Goal: Find specific fact: Locate a discrete piece of known information

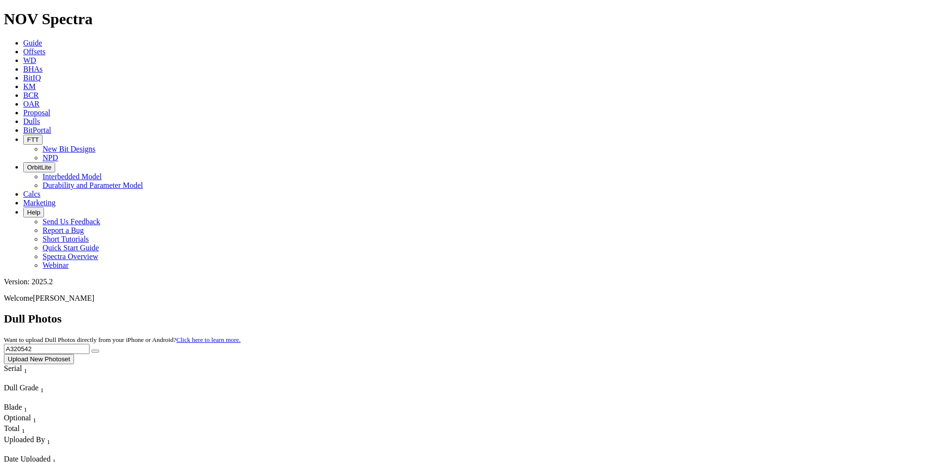
click at [99, 349] on button "submit" at bounding box center [95, 350] width 8 height 3
drag, startPoint x: 733, startPoint y: 45, endPoint x: 649, endPoint y: 47, distance: 84.7
click at [649, 312] on div "Dull Photos Want to upload Dull Photos directly from your iPhone or Android? Cl…" at bounding box center [462, 338] width 917 height 52
type input "A320084"
click at [99, 349] on button "submit" at bounding box center [95, 350] width 8 height 3
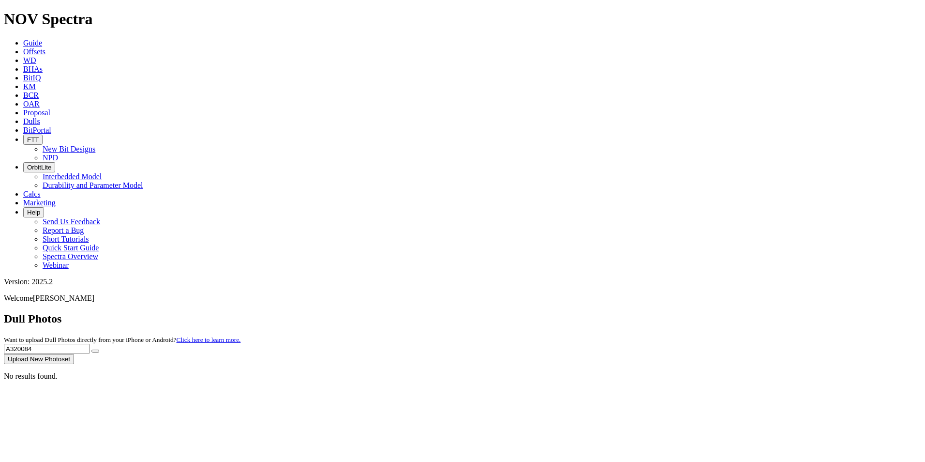
drag, startPoint x: 746, startPoint y: 47, endPoint x: 526, endPoint y: 33, distance: 221.0
click at [526, 312] on div "Dull Photos Want to upload Dull Photos directly from your iPhone or Android? Cl…" at bounding box center [462, 338] width 917 height 52
click at [95, 351] on icon "submit" at bounding box center [95, 351] width 0 height 0
click at [89, 343] on input "A317729" at bounding box center [47, 348] width 86 height 10
click at [99, 349] on button "submit" at bounding box center [95, 350] width 8 height 3
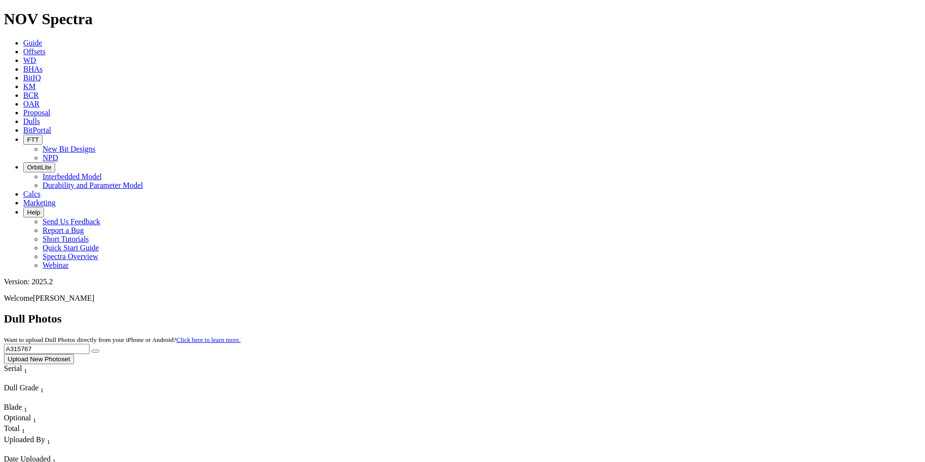
drag, startPoint x: 728, startPoint y: 38, endPoint x: 672, endPoint y: 30, distance: 56.2
click at [674, 312] on div "Dull Photos Want to upload Dull Photos directly from your iPhone or Android? Cl…" at bounding box center [462, 338] width 917 height 52
click at [99, 349] on button "submit" at bounding box center [95, 350] width 8 height 3
drag, startPoint x: 724, startPoint y: 44, endPoint x: 649, endPoint y: 44, distance: 75.5
click at [649, 312] on div "Dull Photos Want to upload Dull Photos directly from your iPhone or Android? Cl…" at bounding box center [462, 338] width 917 height 52
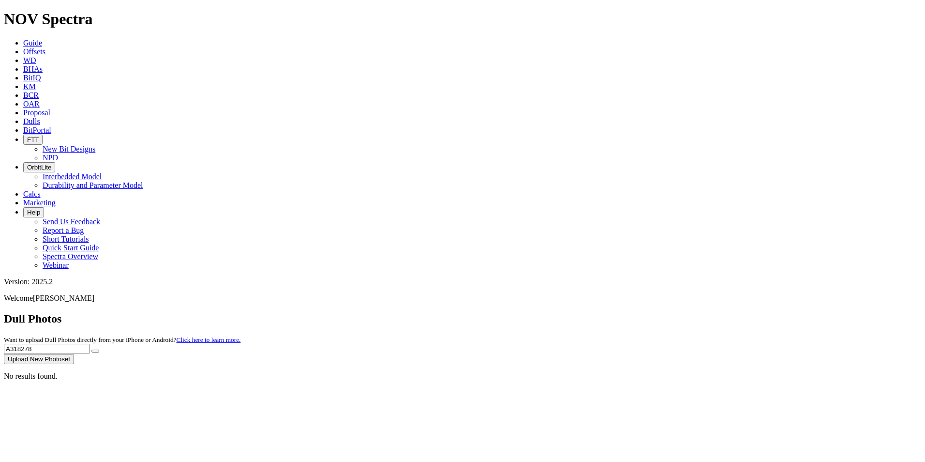
type input "A318278"
click at [99, 349] on button "submit" at bounding box center [95, 350] width 8 height 3
drag, startPoint x: 734, startPoint y: 48, endPoint x: 646, endPoint y: 37, distance: 88.7
click at [646, 312] on div "Dull Photos Want to upload Dull Photos directly from your iPhone or Android? Cl…" at bounding box center [462, 338] width 917 height 52
click at [95, 351] on icon "submit" at bounding box center [95, 351] width 0 height 0
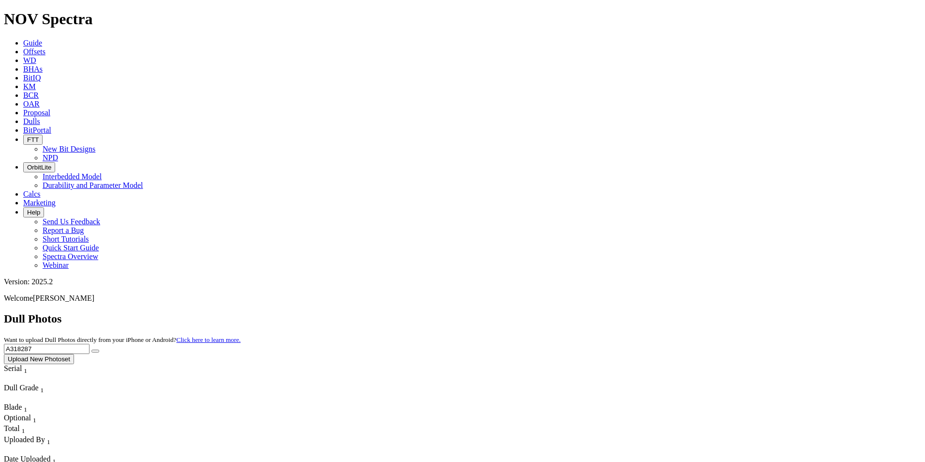
click at [89, 343] on input "A318287" at bounding box center [47, 348] width 86 height 10
type input "A318291"
click at [99, 349] on button "submit" at bounding box center [95, 350] width 8 height 3
drag, startPoint x: 725, startPoint y: 38, endPoint x: 671, endPoint y: 42, distance: 53.8
click at [672, 312] on div "Dull Photos Want to upload Dull Photos directly from your iPhone or Android? Cl…" at bounding box center [462, 338] width 917 height 52
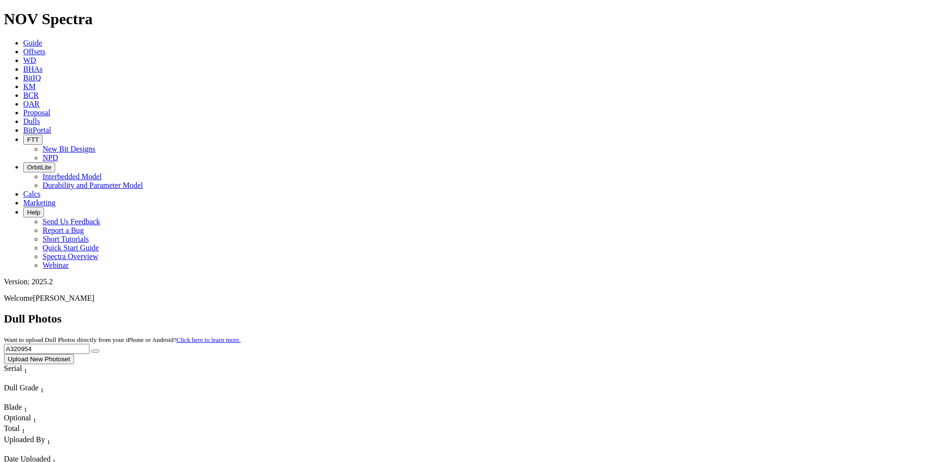
type input "A320954"
click at [95, 351] on icon "submit" at bounding box center [95, 351] width 0 height 0
drag, startPoint x: 730, startPoint y: 45, endPoint x: 686, endPoint y: 49, distance: 44.3
click at [686, 312] on div "Dull Photos Want to upload Dull Photos directly from your iPhone or Android? Cl…" at bounding box center [462, 338] width 917 height 52
click at [95, 351] on icon "submit" at bounding box center [95, 351] width 0 height 0
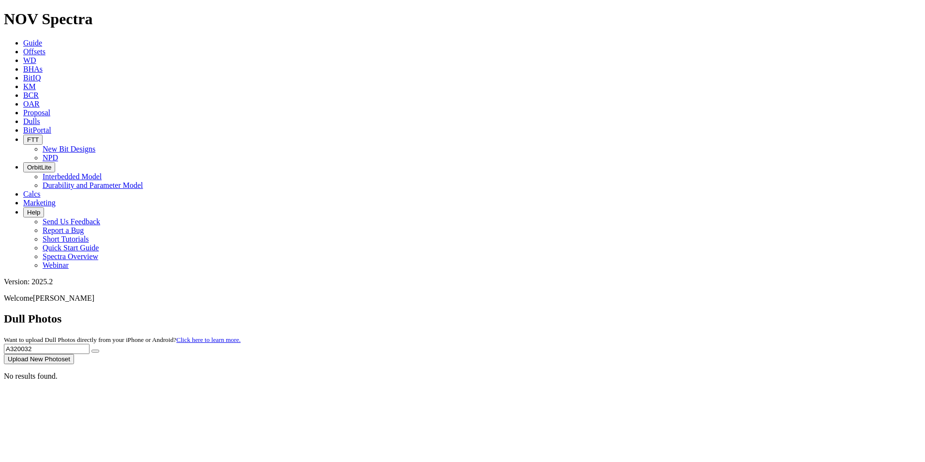
drag, startPoint x: 735, startPoint y: 40, endPoint x: 628, endPoint y: 36, distance: 106.5
click at [628, 312] on div "Dull Photos Want to upload Dull Photos directly from your iPhone or Android? Cl…" at bounding box center [462, 338] width 917 height 52
click at [99, 349] on button "submit" at bounding box center [95, 350] width 8 height 3
drag, startPoint x: 718, startPoint y: 47, endPoint x: 723, endPoint y: 44, distance: 6.1
click at [89, 343] on input "A317940" at bounding box center [47, 348] width 86 height 10
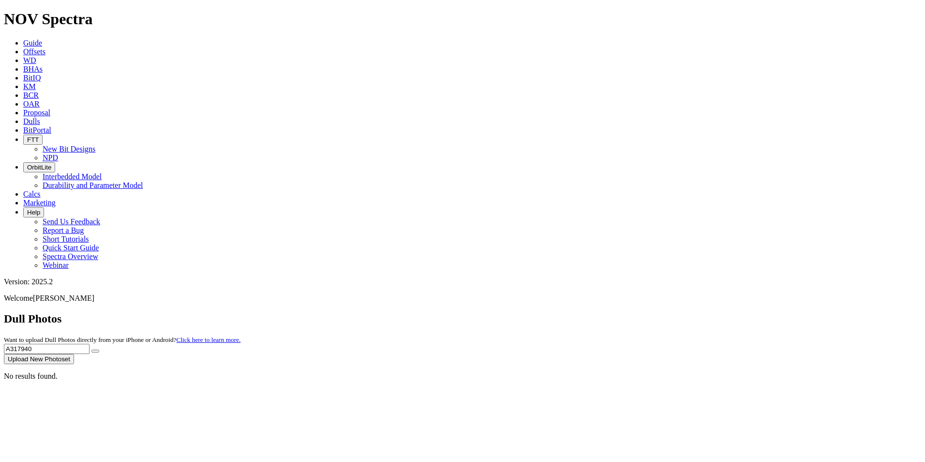
click at [89, 343] on input "A317940" at bounding box center [47, 348] width 86 height 10
drag, startPoint x: 728, startPoint y: 45, endPoint x: 662, endPoint y: 53, distance: 66.7
click at [662, 312] on div "Dull Photos Want to upload Dull Photos directly from your iPhone or Android? Cl…" at bounding box center [462, 338] width 917 height 52
click at [99, 349] on button "submit" at bounding box center [95, 350] width 8 height 3
drag, startPoint x: 726, startPoint y: 46, endPoint x: 657, endPoint y: 40, distance: 69.0
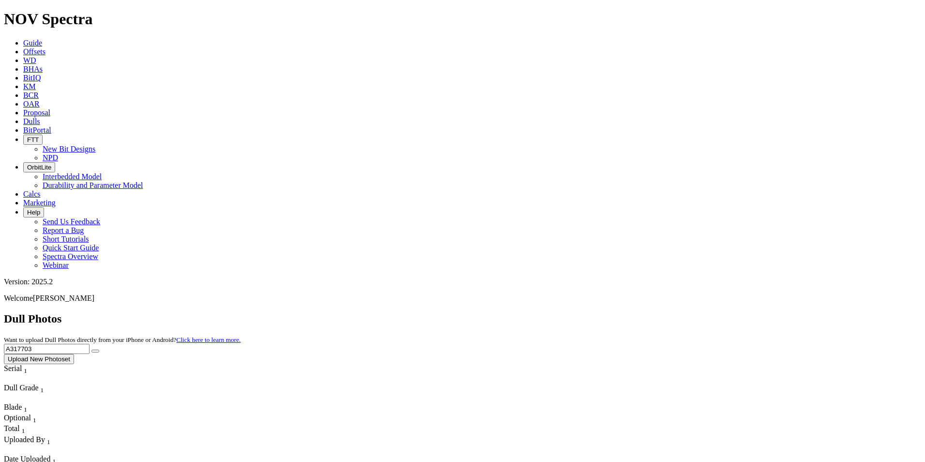
click at [657, 312] on div "Dull Photos Want to upload Dull Photos directly from your iPhone or Android? Cl…" at bounding box center [462, 338] width 917 height 52
type input "A320269"
click at [95, 351] on icon "submit" at bounding box center [95, 351] width 0 height 0
drag, startPoint x: 755, startPoint y: 43, endPoint x: 655, endPoint y: 51, distance: 100.5
click at [655, 312] on div "Dull Photos Want to upload Dull Photos directly from your iPhone or Android? Cl…" at bounding box center [462, 338] width 917 height 52
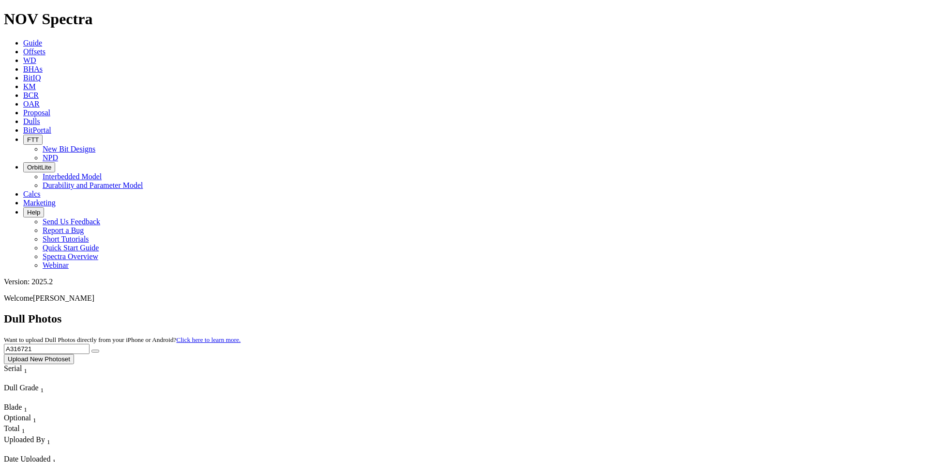
type input "A316721"
click at [99, 349] on button "submit" at bounding box center [95, 350] width 8 height 3
drag, startPoint x: 729, startPoint y: 44, endPoint x: 677, endPoint y: 41, distance: 51.9
click at [677, 312] on div "Dull Photos Want to upload Dull Photos directly from your iPhone or Android? Cl…" at bounding box center [462, 338] width 917 height 52
click at [99, 349] on button "submit" at bounding box center [95, 350] width 8 height 3
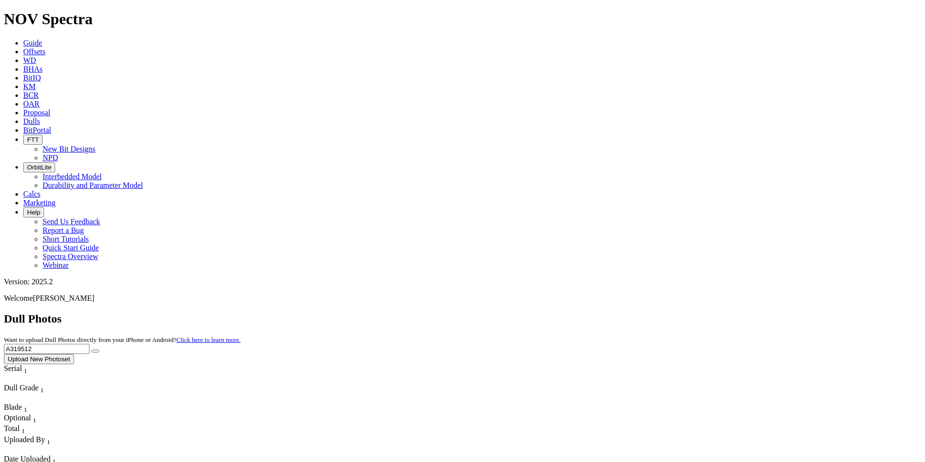
click at [744, 312] on div "Dull Photos Want to upload Dull Photos directly from your iPhone or Android? Cl…" at bounding box center [462, 338] width 917 height 52
click at [89, 343] on input "A319512" at bounding box center [47, 348] width 86 height 10
type input "A319514"
click at [99, 349] on button "submit" at bounding box center [95, 350] width 8 height 3
drag, startPoint x: 729, startPoint y: 44, endPoint x: 678, endPoint y: 45, distance: 50.8
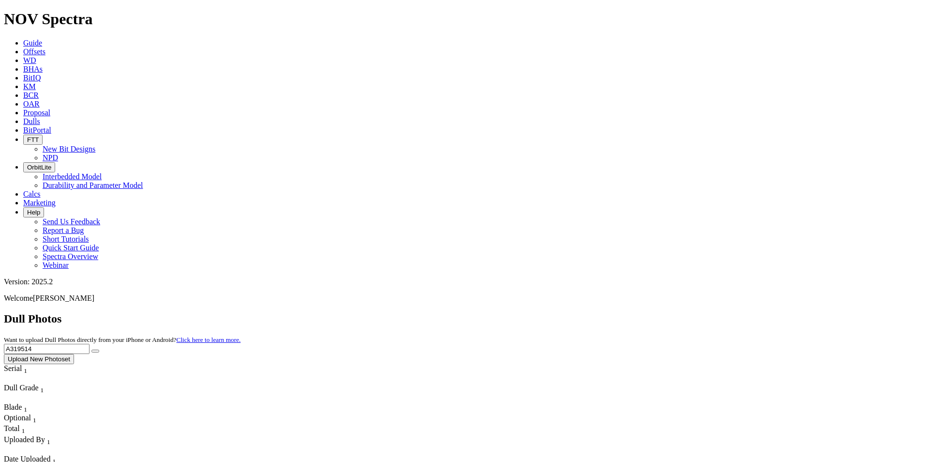
click at [679, 312] on div "Dull Photos Want to upload Dull Photos directly from your iPhone or Android? Cl…" at bounding box center [462, 338] width 917 height 52
type input "A313536"
click at [99, 349] on button "submit" at bounding box center [95, 350] width 8 height 3
drag, startPoint x: 736, startPoint y: 46, endPoint x: 695, endPoint y: 43, distance: 40.7
click at [89, 343] on input "A313536" at bounding box center [47, 348] width 86 height 10
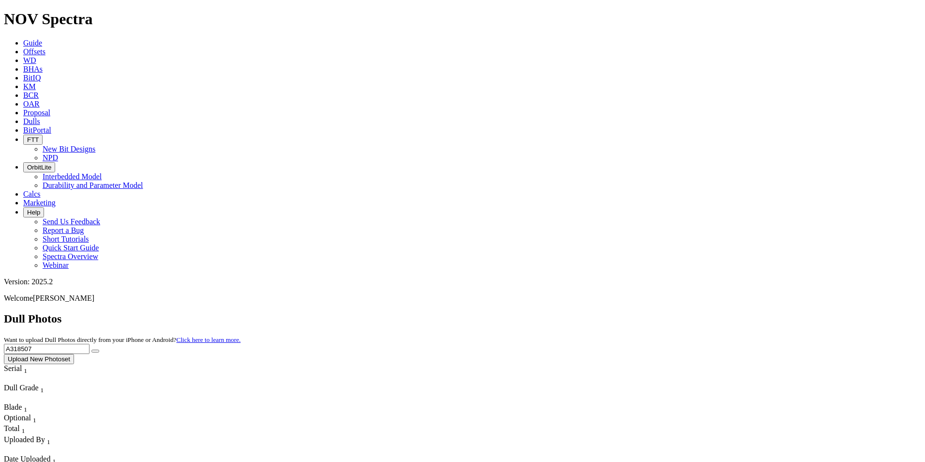
click at [99, 349] on button "submit" at bounding box center [95, 350] width 8 height 3
click at [89, 343] on input "A318507" at bounding box center [47, 348] width 86 height 10
drag, startPoint x: 726, startPoint y: 46, endPoint x: 680, endPoint y: 45, distance: 46.5
click at [680, 312] on div "Dull Photos Want to upload Dull Photos directly from your iPhone or Android? Cl…" at bounding box center [462, 338] width 917 height 52
type input "A317877"
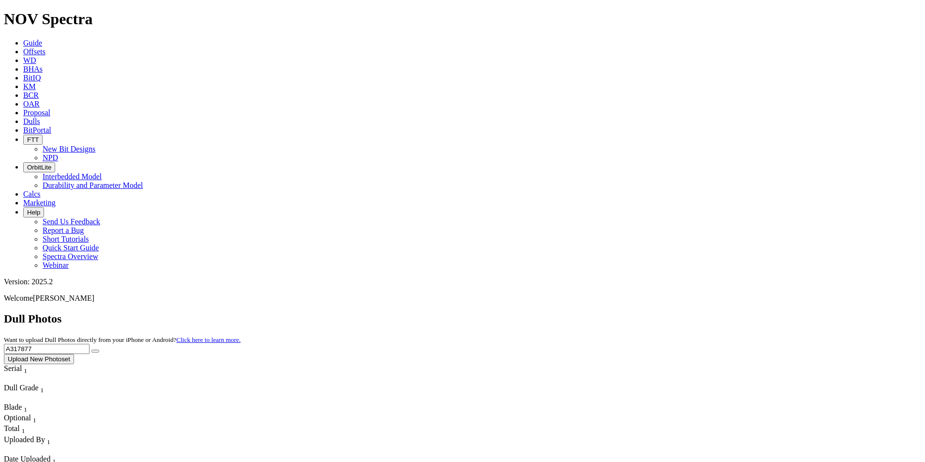
click at [99, 349] on button "submit" at bounding box center [95, 350] width 8 height 3
drag, startPoint x: 730, startPoint y: 44, endPoint x: 593, endPoint y: 49, distance: 137.5
click at [593, 312] on div "Dull Photos Want to upload Dull Photos directly from your iPhone or Android? Cl…" at bounding box center [462, 338] width 917 height 52
type input "A320738"
click at [95, 351] on icon "submit" at bounding box center [95, 351] width 0 height 0
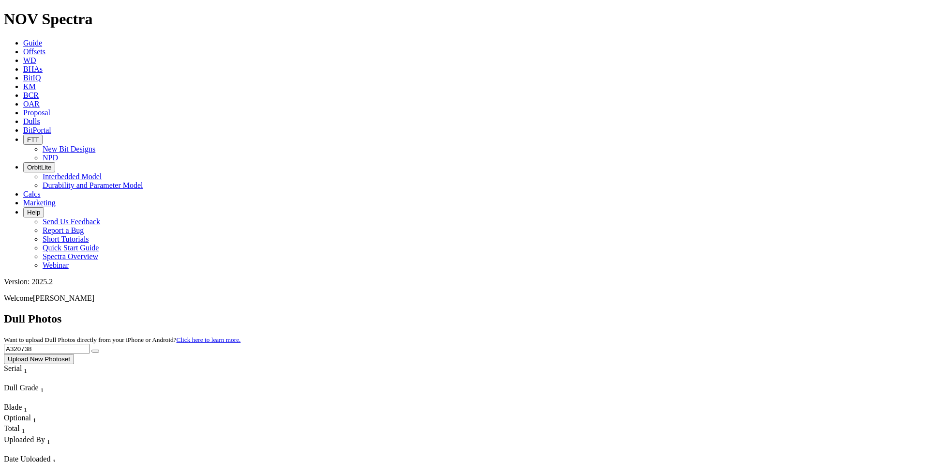
drag, startPoint x: 764, startPoint y: 45, endPoint x: 660, endPoint y: 39, distance: 103.7
click at [660, 312] on div "Dull Photos Want to upload Dull Photos directly from your iPhone or Android? Cl…" at bounding box center [462, 338] width 917 height 52
click at [99, 349] on button "submit" at bounding box center [95, 350] width 8 height 3
drag, startPoint x: 738, startPoint y: 44, endPoint x: 656, endPoint y: 43, distance: 82.2
click at [656, 312] on div "Dull Photos Want to upload Dull Photos directly from your iPhone or Android? Cl…" at bounding box center [462, 338] width 917 height 52
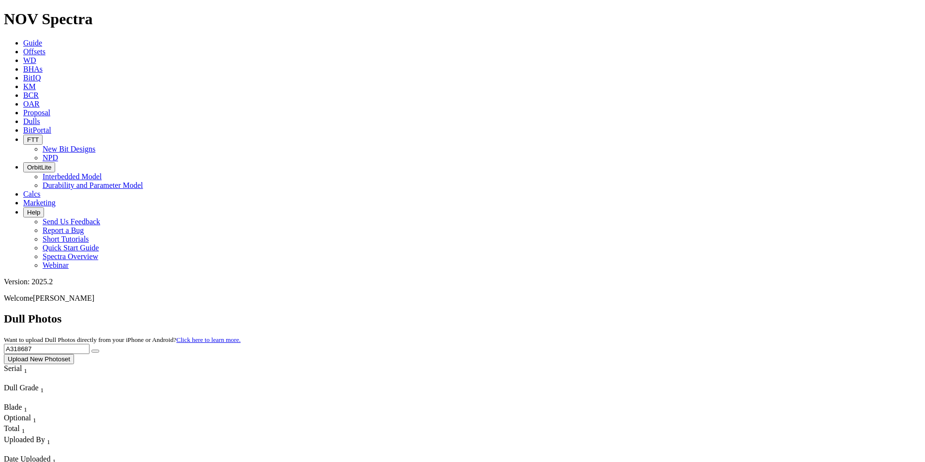
type input "A318687"
click at [95, 351] on icon "submit" at bounding box center [95, 351] width 0 height 0
drag, startPoint x: 727, startPoint y: 44, endPoint x: 685, endPoint y: 35, distance: 43.4
click at [685, 312] on div "Dull Photos Want to upload Dull Photos directly from your iPhone or Android? Cl…" at bounding box center [462, 338] width 917 height 52
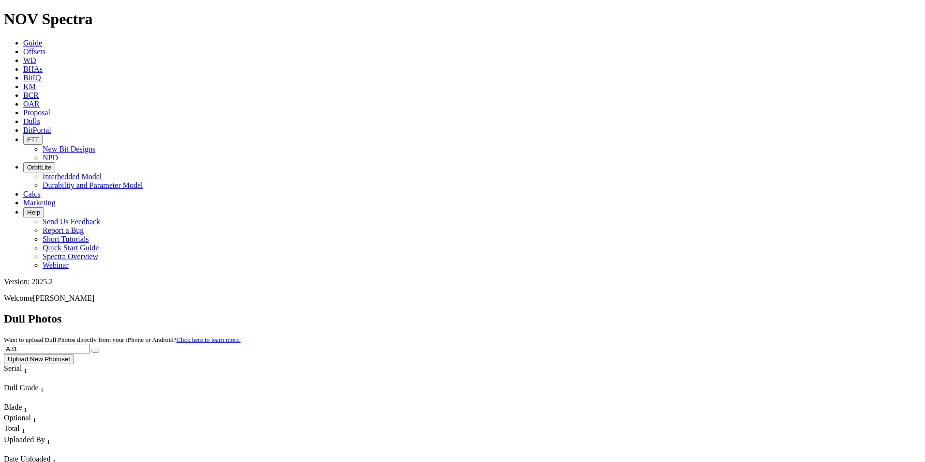
type input "A319"
